Goal: Find specific page/section: Find specific page/section

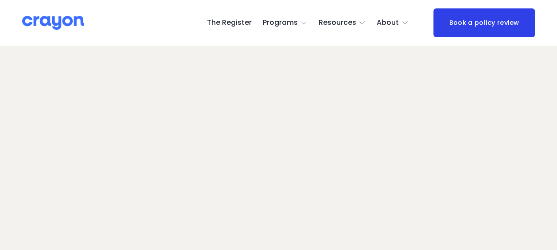
click at [234, 23] on link "The Register" at bounding box center [229, 23] width 45 height 14
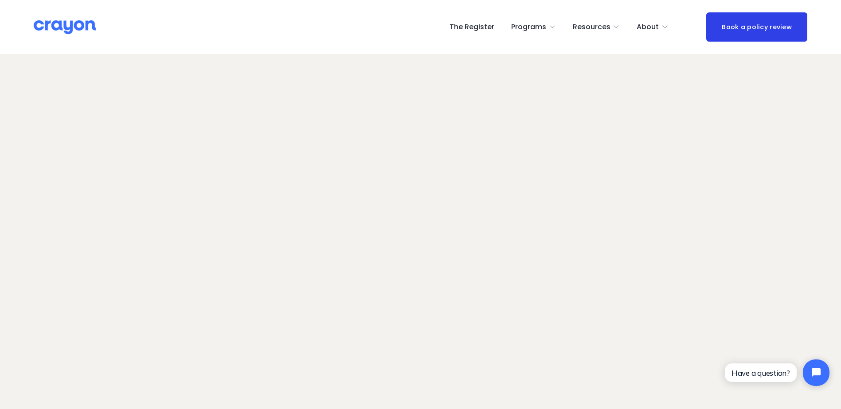
scroll to position [56, 0]
click at [475, 27] on link "The Register" at bounding box center [471, 27] width 45 height 14
click at [462, 27] on link "The Register" at bounding box center [471, 27] width 45 height 14
click at [477, 27] on link "The Register" at bounding box center [471, 27] width 45 height 14
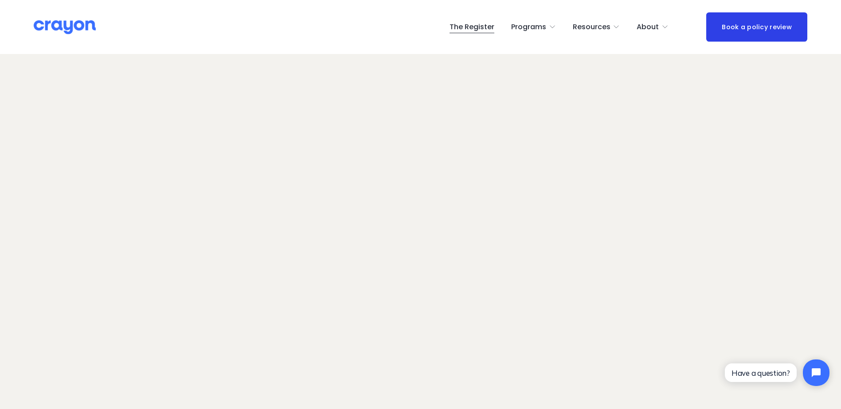
scroll to position [56, 0]
click at [475, 24] on link "The Register" at bounding box center [471, 27] width 45 height 14
click at [471, 28] on link "The Register" at bounding box center [471, 27] width 45 height 14
click at [471, 26] on link "The Register" at bounding box center [471, 27] width 45 height 14
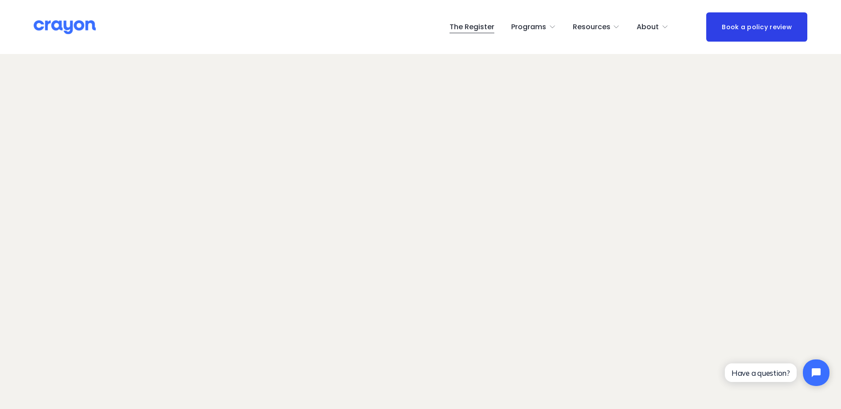
click at [478, 25] on link "The Register" at bounding box center [471, 27] width 45 height 14
click at [469, 28] on link "The Register" at bounding box center [471, 27] width 45 height 14
click at [478, 25] on link "The Register" at bounding box center [471, 27] width 45 height 14
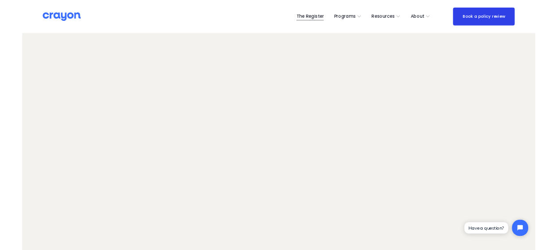
scroll to position [56, 0]
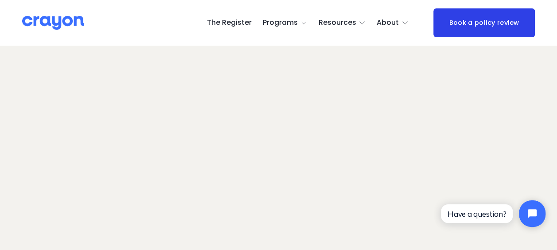
click at [226, 26] on link "The Register" at bounding box center [229, 23] width 45 height 14
